Goal: Find specific page/section: Find specific page/section

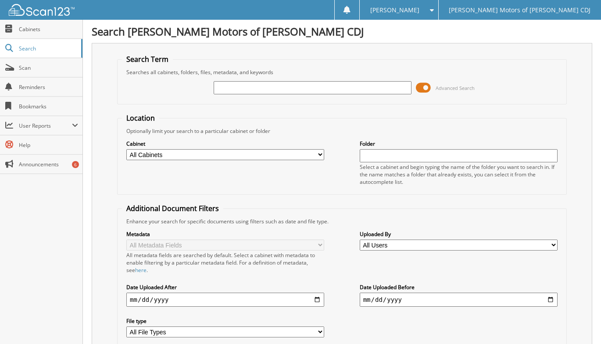
click at [273, 87] on input "text" at bounding box center [313, 87] width 198 height 13
type input "208816"
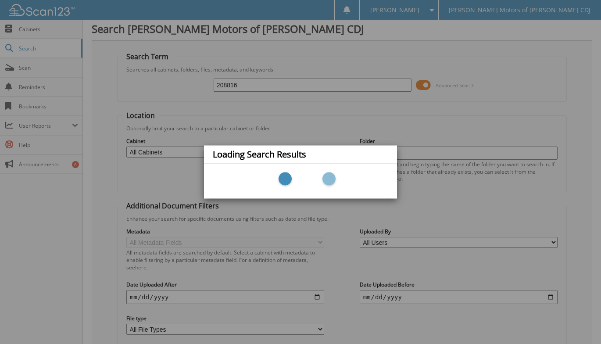
scroll to position [34, 0]
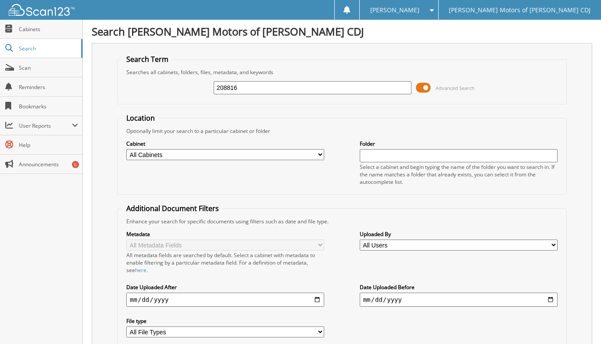
drag, startPoint x: 250, startPoint y: 86, endPoint x: 83, endPoint y: 89, distance: 166.7
click at [85, 88] on div "Search Patterson Motors of Marshall CDJ Search Term Searches all cabinets, fold…" at bounding box center [342, 221] width 518 height 443
type input "208718"
drag, startPoint x: 257, startPoint y: 89, endPoint x: 11, endPoint y: 71, distance: 245.7
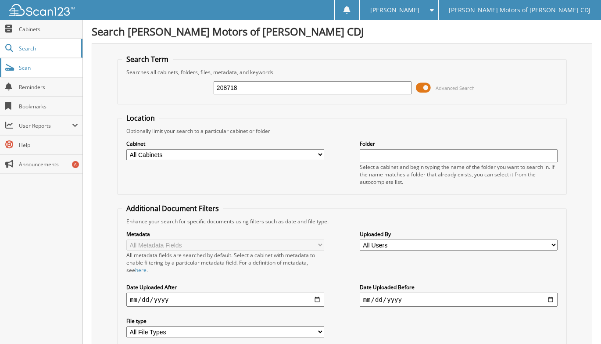
click at [11, 71] on body "[PERSON_NAME] Settings Logout [PERSON_NAME] Motors of [PERSON_NAME] CDJ Close C…" at bounding box center [300, 221] width 601 height 443
type input "208645"
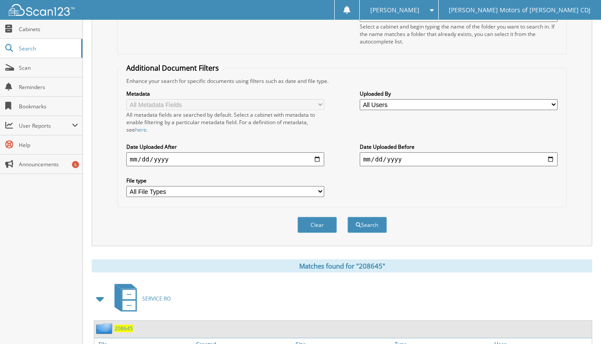
scroll to position [196, 0]
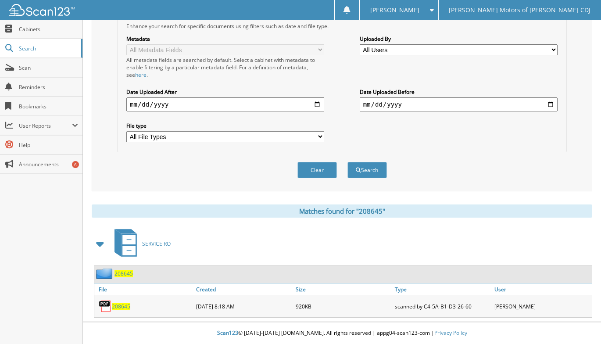
click at [121, 310] on span "208645" at bounding box center [121, 306] width 18 height 7
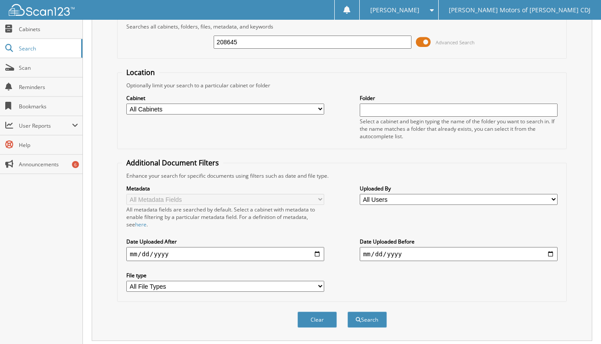
scroll to position [0, 0]
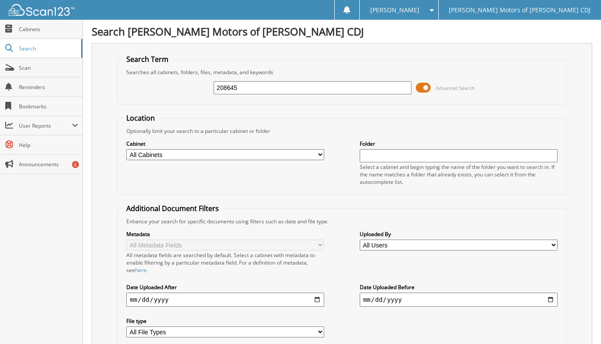
drag, startPoint x: 254, startPoint y: 86, endPoint x: 82, endPoint y: 61, distance: 173.2
click at [82, 61] on body "[PERSON_NAME] Settings Logout [PERSON_NAME] Motors of [PERSON_NAME] CDJ Close C…" at bounding box center [300, 269] width 601 height 539
type input "208877"
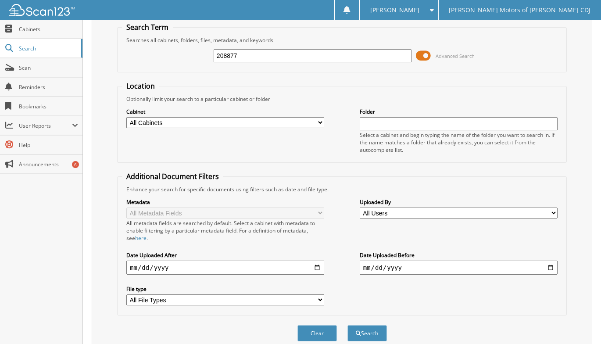
scroll to position [100, 0]
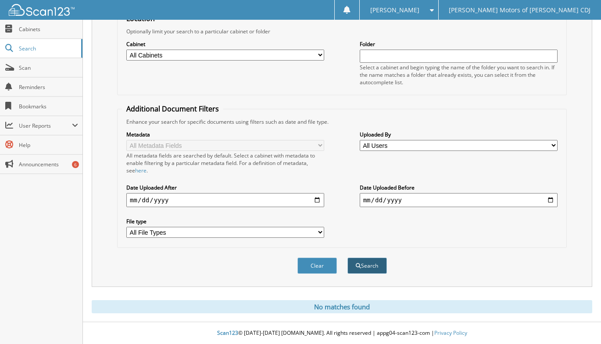
click at [375, 267] on button "Search" at bounding box center [366, 265] width 39 height 16
